Goal: Information Seeking & Learning: Learn about a topic

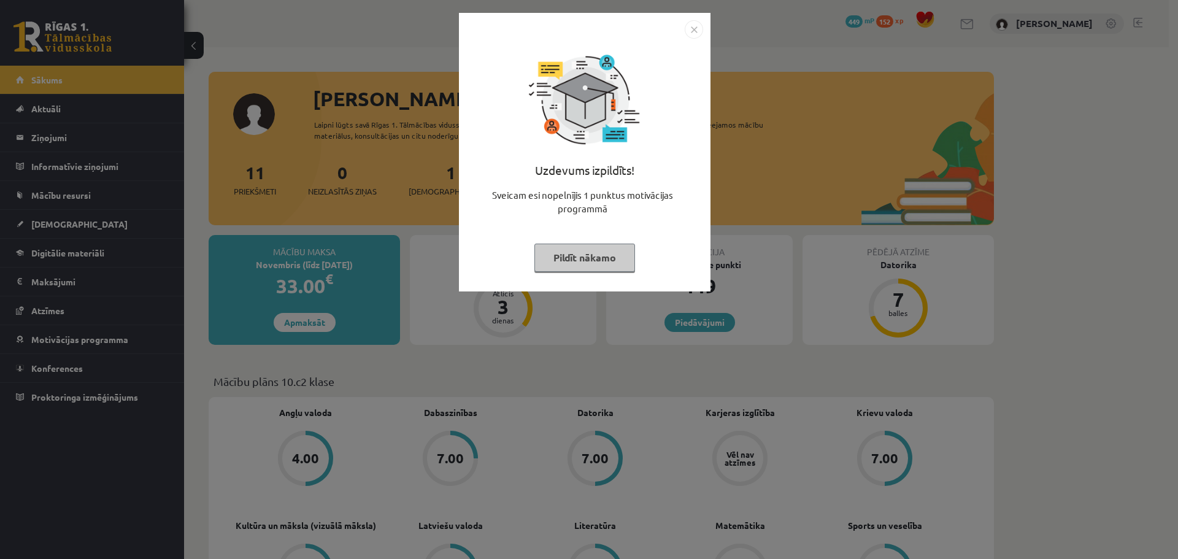
click at [609, 266] on button "Pildīt nākamo" at bounding box center [585, 258] width 101 height 28
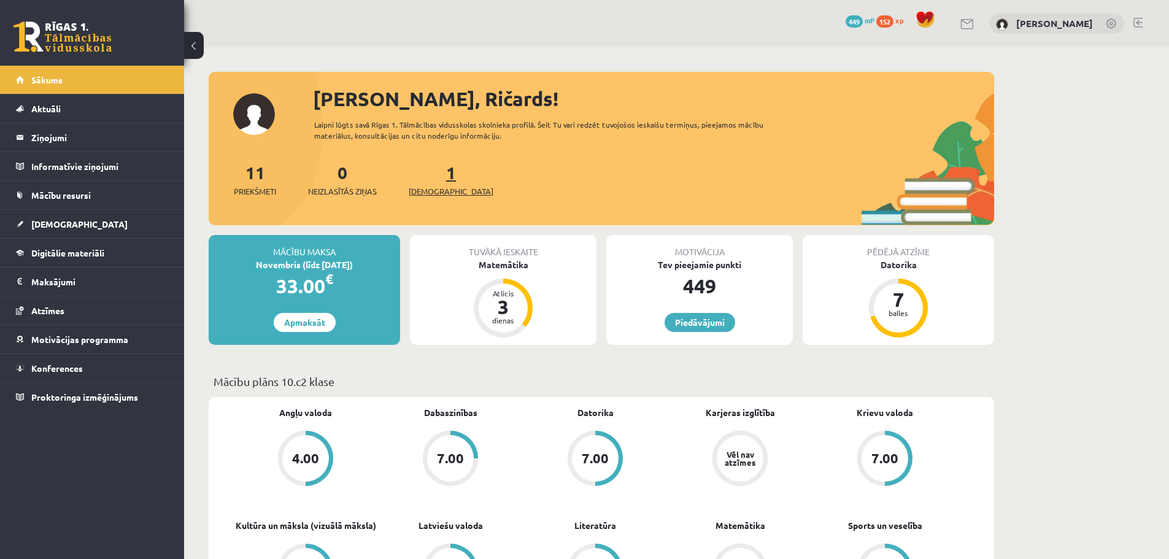
click at [431, 189] on span "[DEMOGRAPHIC_DATA]" at bounding box center [451, 191] width 85 height 12
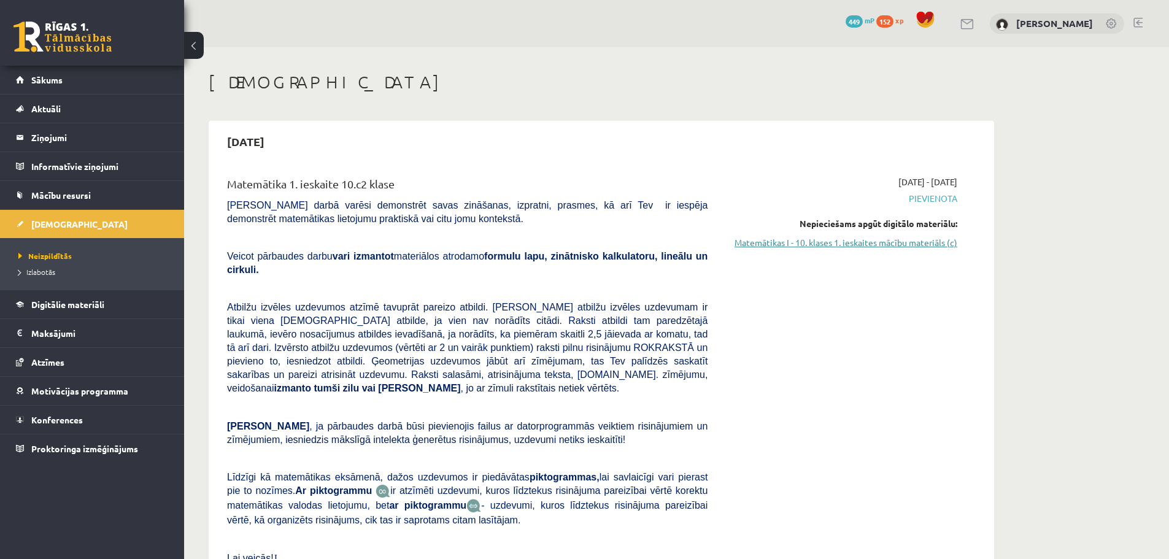
click at [825, 244] on link "Matemātikas I - 10. klases 1. ieskaites mācību materiāls (c)" at bounding box center [841, 242] width 231 height 13
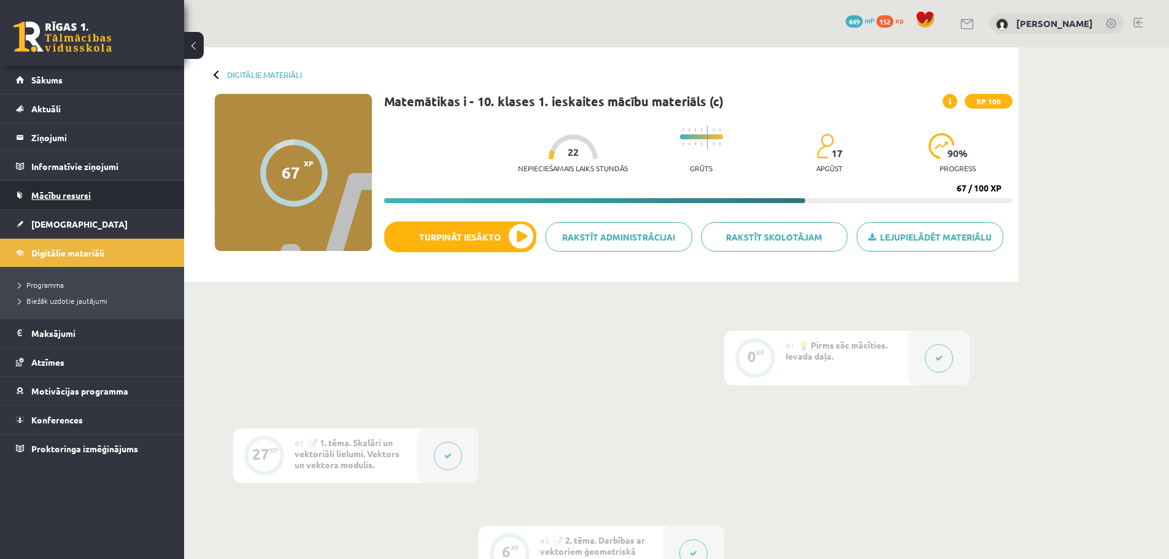
click at [58, 195] on span "Mācību resursi" at bounding box center [61, 195] width 60 height 11
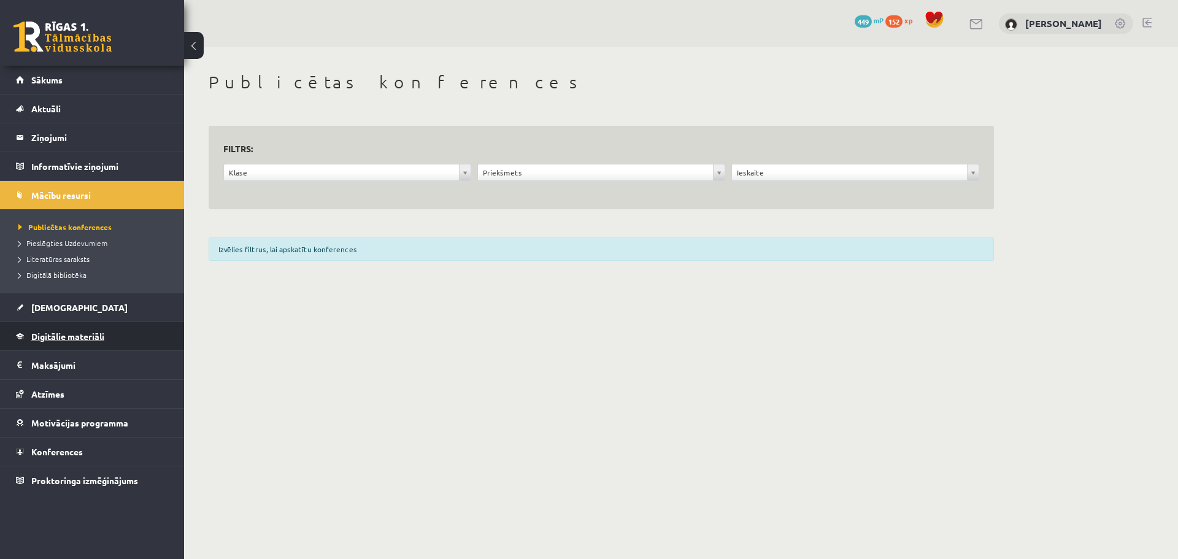
click at [78, 336] on span "Digitālie materiāli" at bounding box center [67, 336] width 73 height 11
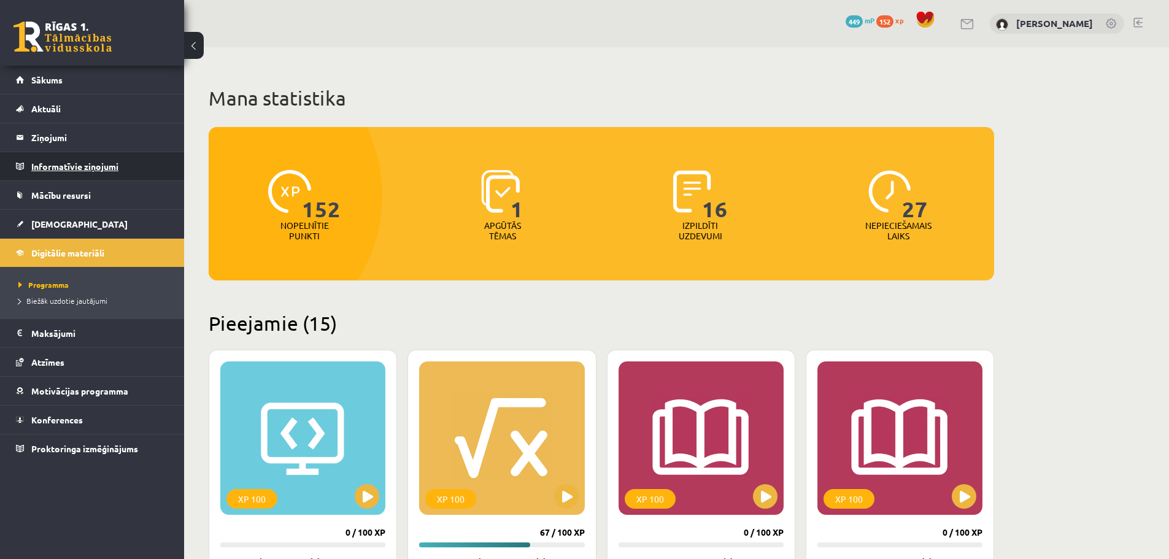
click at [90, 169] on legend "Informatīvie ziņojumi 0" at bounding box center [99, 166] width 137 height 28
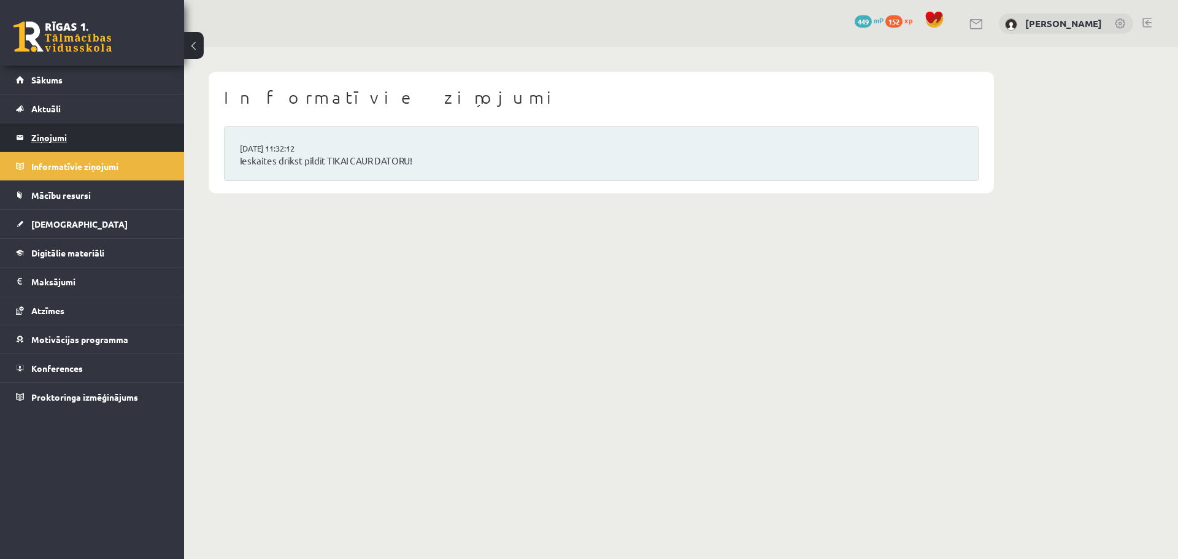
click at [69, 136] on legend "Ziņojumi 0" at bounding box center [99, 137] width 137 height 28
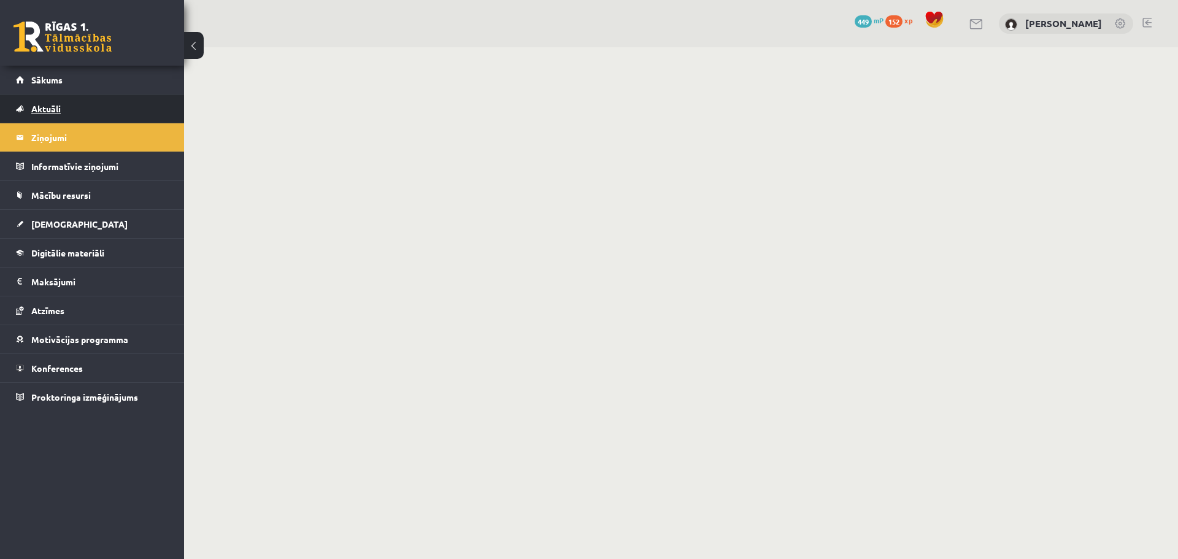
click at [79, 111] on link "Aktuāli" at bounding box center [92, 109] width 153 height 28
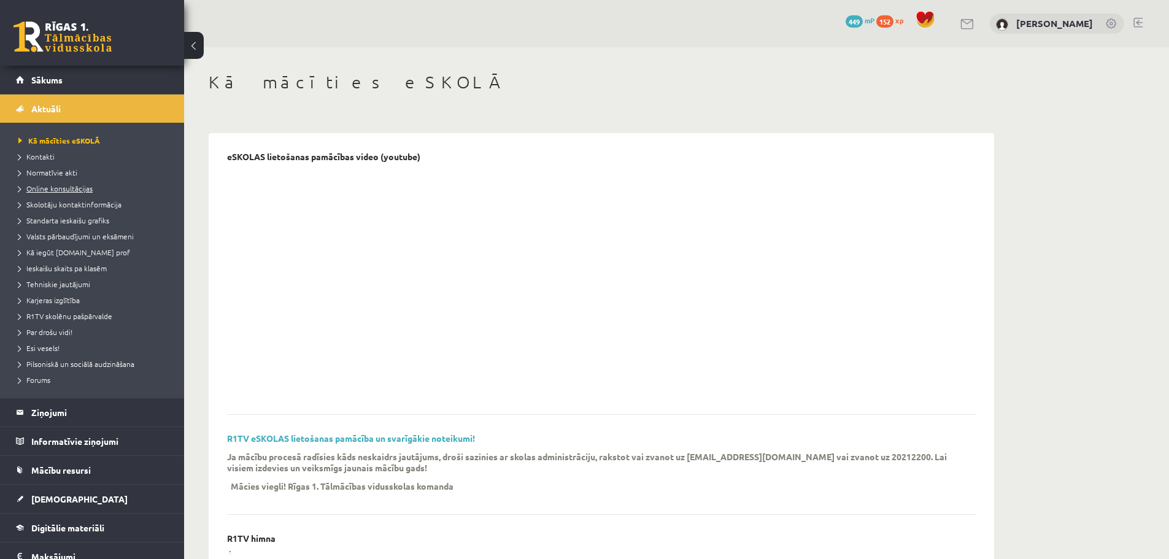
click at [83, 188] on span "Online konsultācijas" at bounding box center [55, 188] width 74 height 10
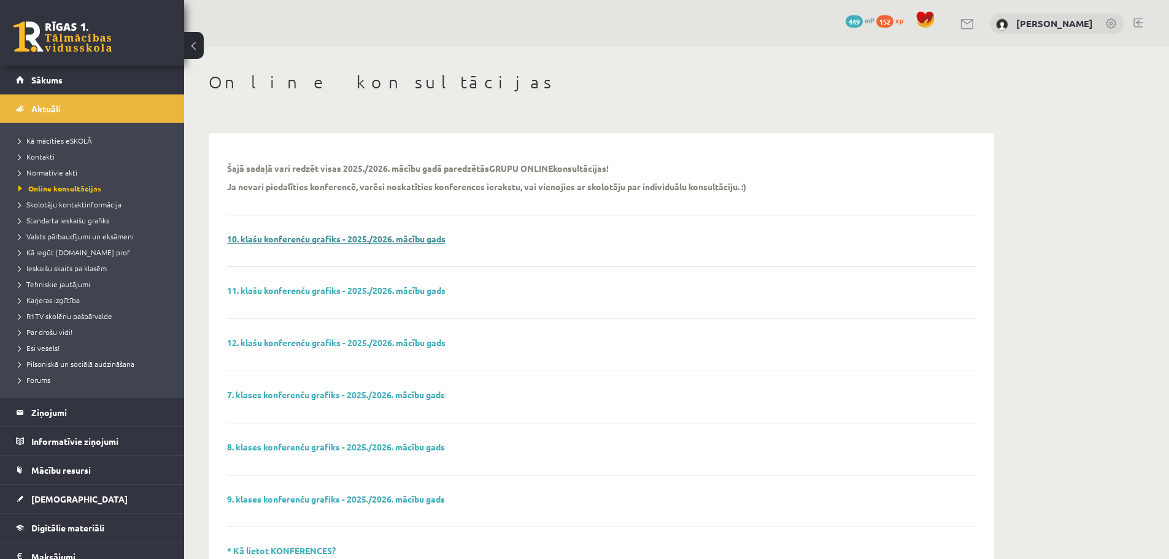
click at [286, 235] on link "10. klašu konferenču grafiks - 2025./2026. mācību gads" at bounding box center [336, 238] width 218 height 11
click at [45, 84] on span "Sākums" at bounding box center [46, 79] width 31 height 11
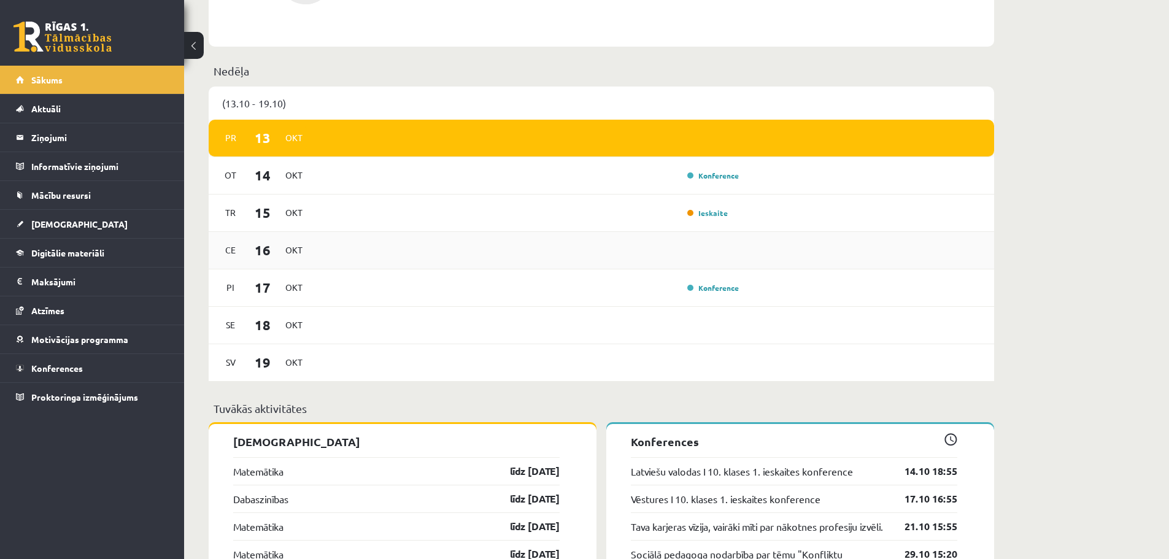
scroll to position [736, 0]
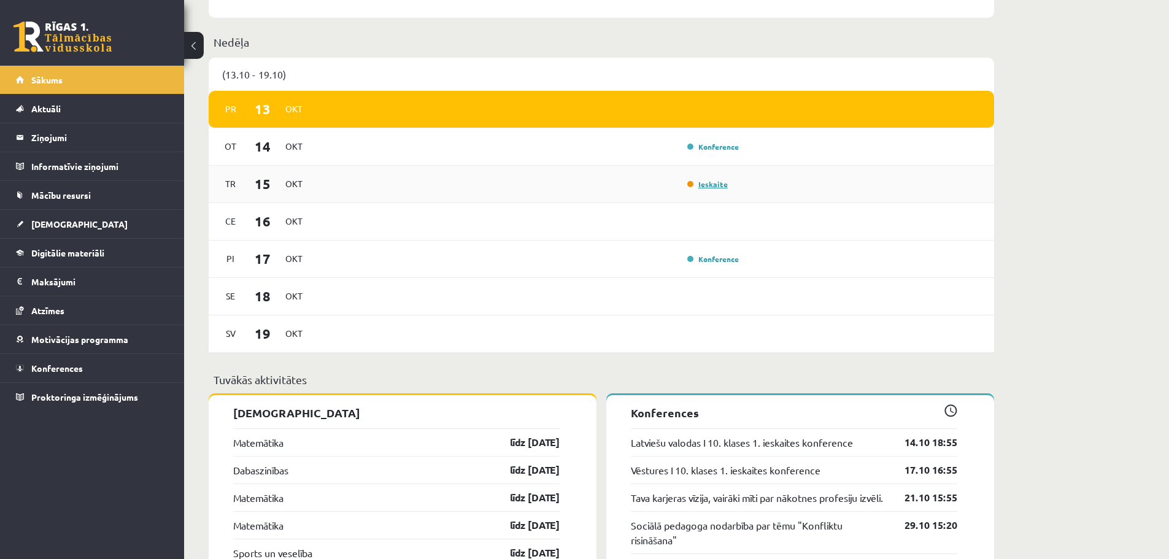
click at [719, 186] on link "Ieskaite" at bounding box center [707, 184] width 41 height 10
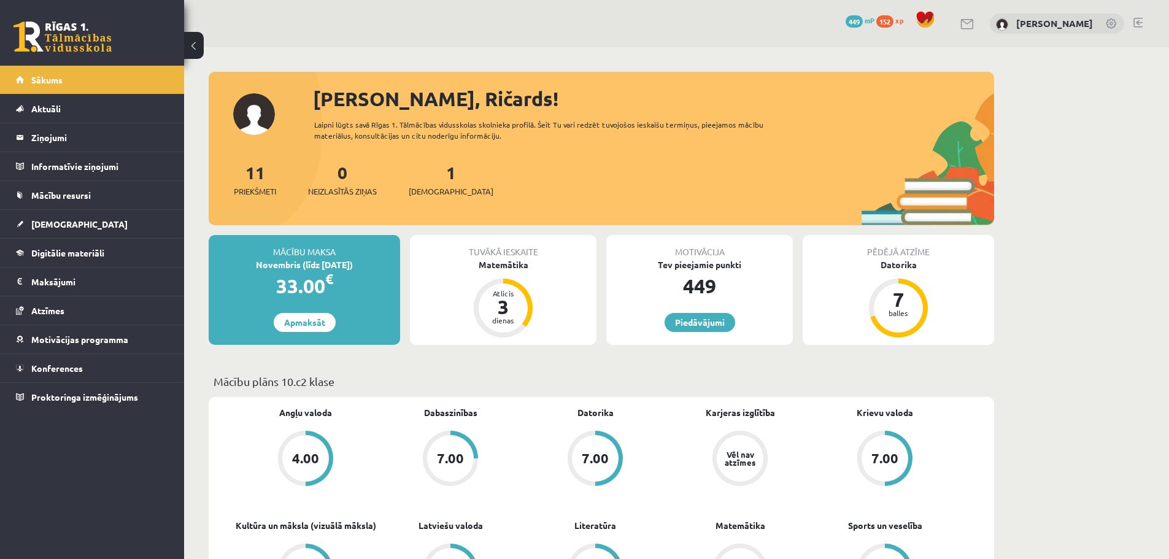
scroll to position [736, 0]
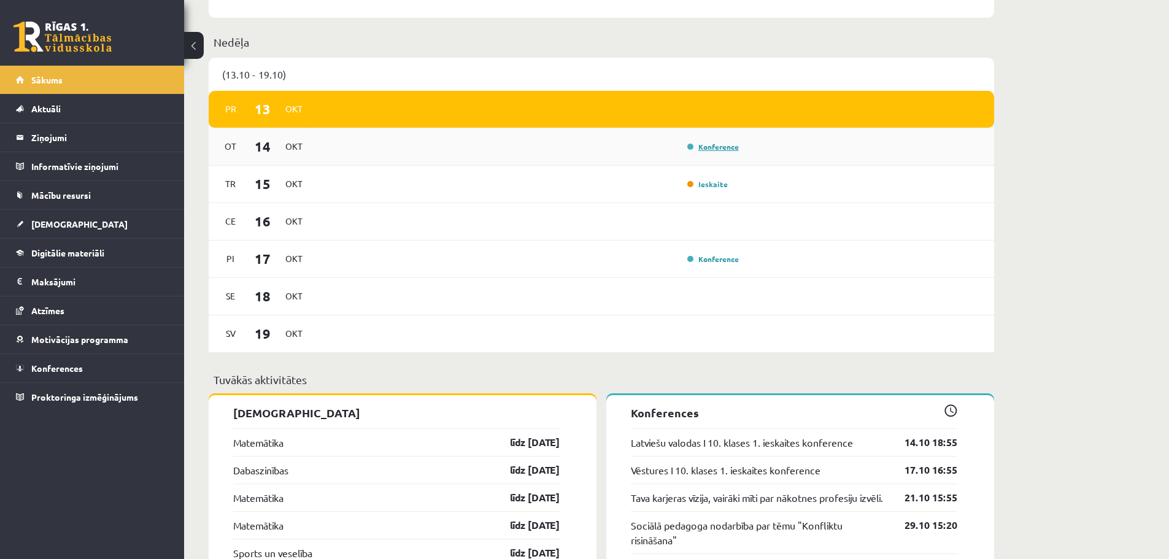
click at [708, 149] on link "Konference" at bounding box center [713, 147] width 52 height 10
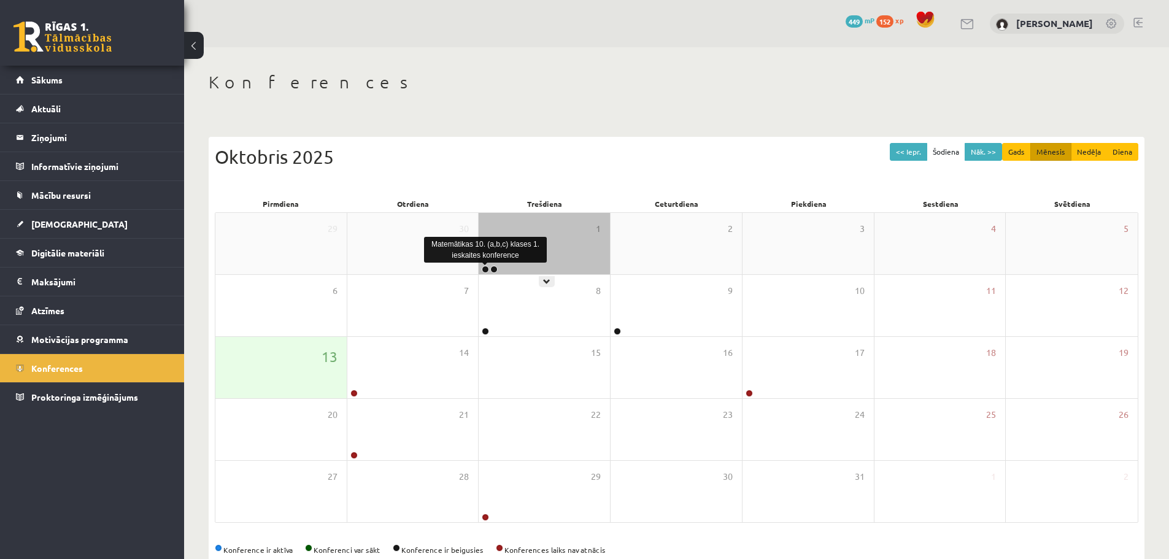
click at [484, 268] on link at bounding box center [485, 269] width 7 height 7
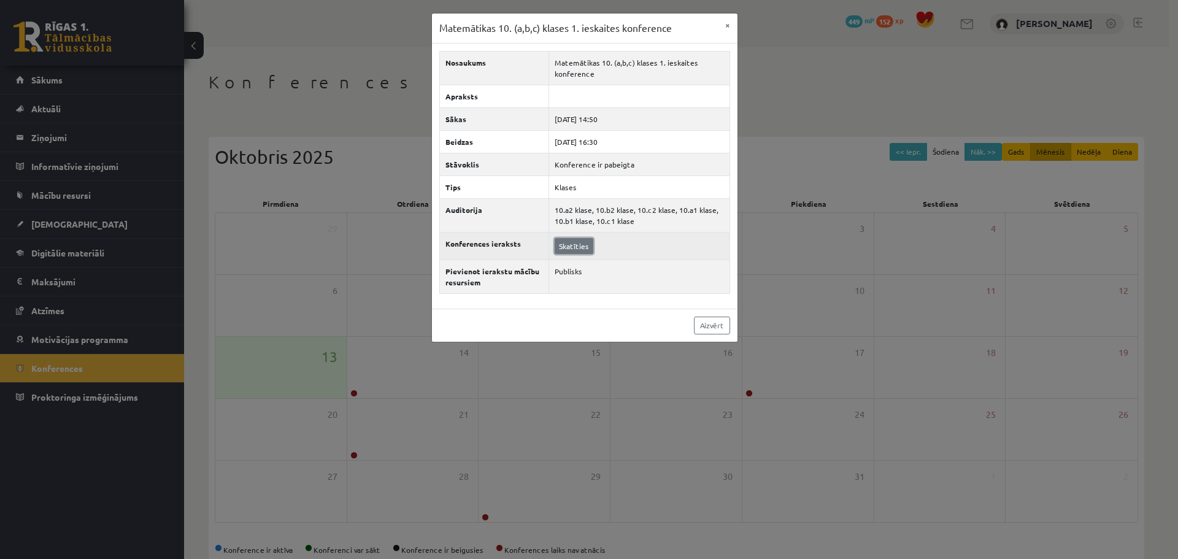
click at [567, 248] on link "Skatīties" at bounding box center [574, 246] width 39 height 16
